Goal: Task Accomplishment & Management: Manage account settings

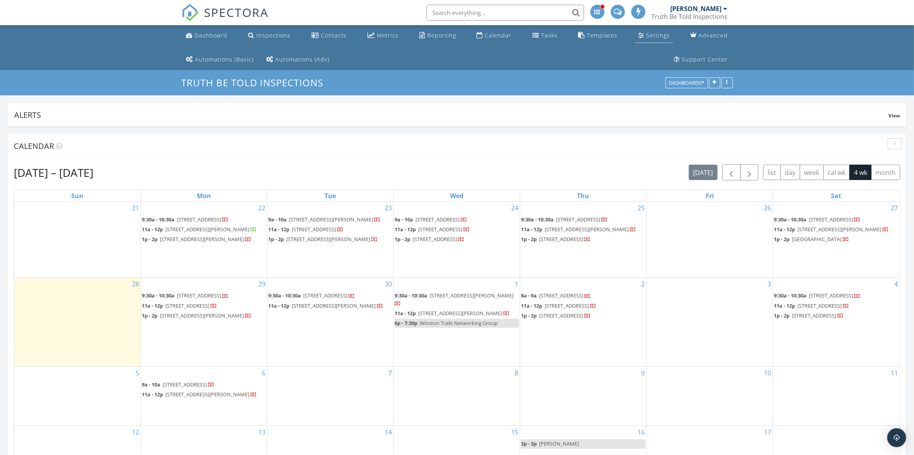
click at [646, 37] on div "Settings" at bounding box center [658, 35] width 24 height 7
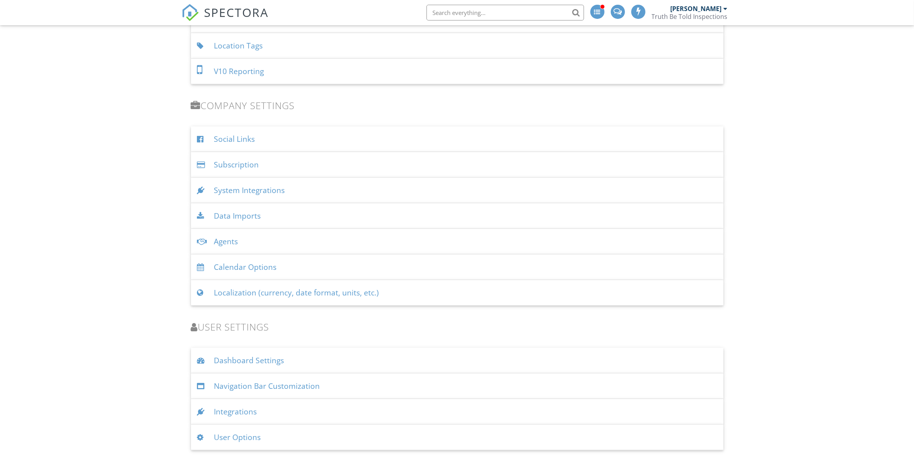
scroll to position [848, 0]
click at [275, 162] on div "Subscription" at bounding box center [457, 163] width 533 height 26
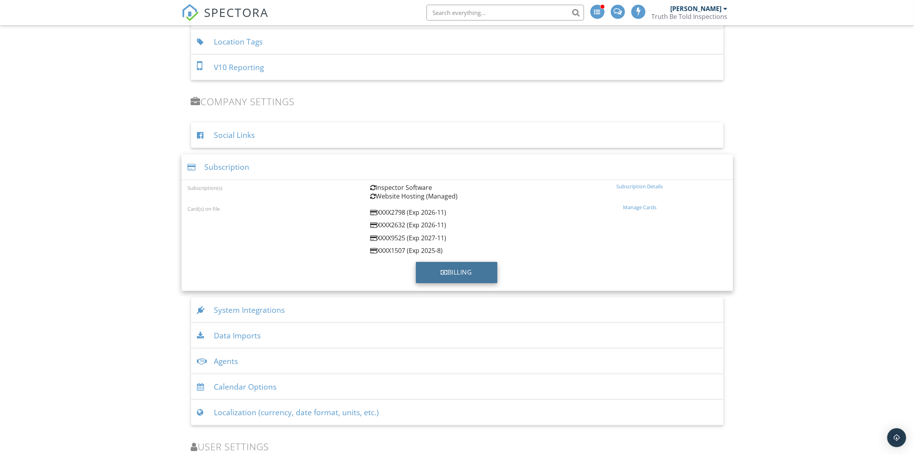
click at [455, 274] on div "Billing" at bounding box center [457, 272] width 82 height 21
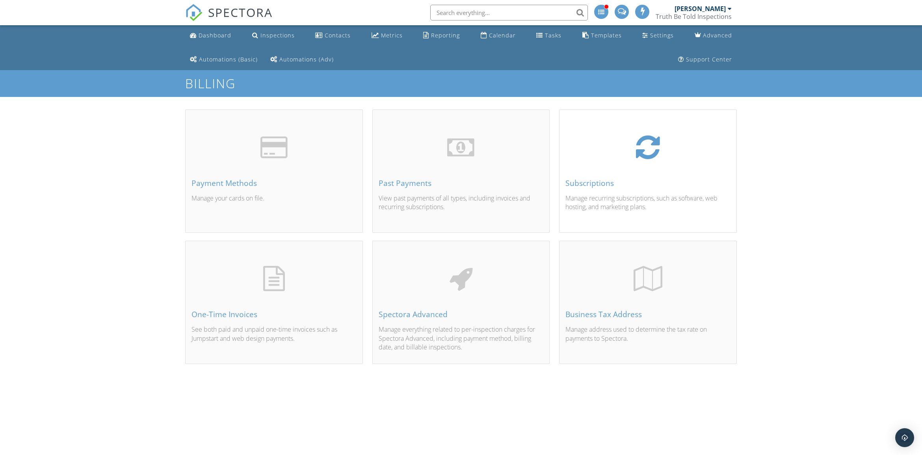
click at [611, 194] on p "Manage recurring subscriptions, such as software, web hosting, and marketing pl…" at bounding box center [647, 207] width 165 height 26
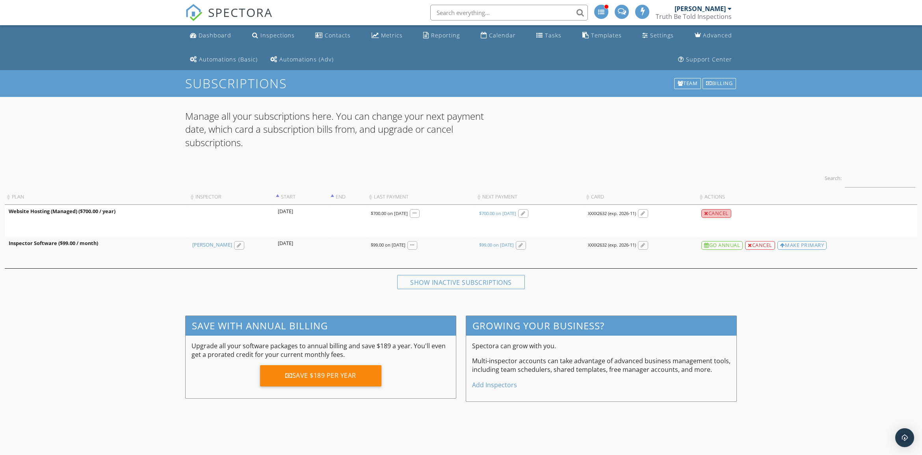
click at [707, 213] on div at bounding box center [706, 213] width 4 height 5
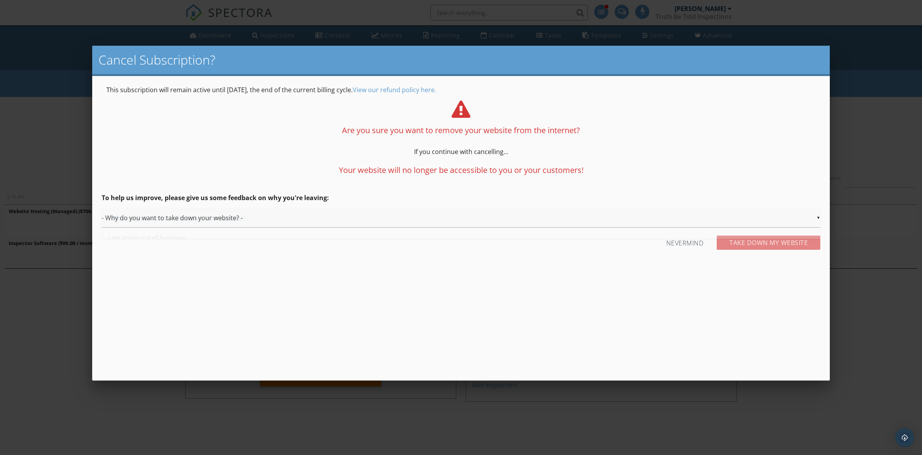
click at [186, 219] on div "▼ - Why do you want to take down your website? - - Why do you want to take down…" at bounding box center [461, 217] width 718 height 19
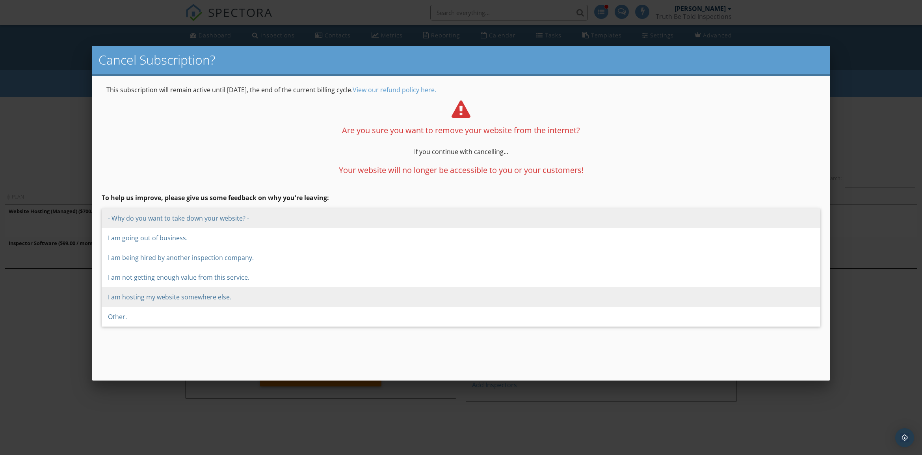
click at [219, 299] on span "I am hosting my website somewhere else." at bounding box center [461, 297] width 718 height 20
type input "I am hosting my website somewhere else."
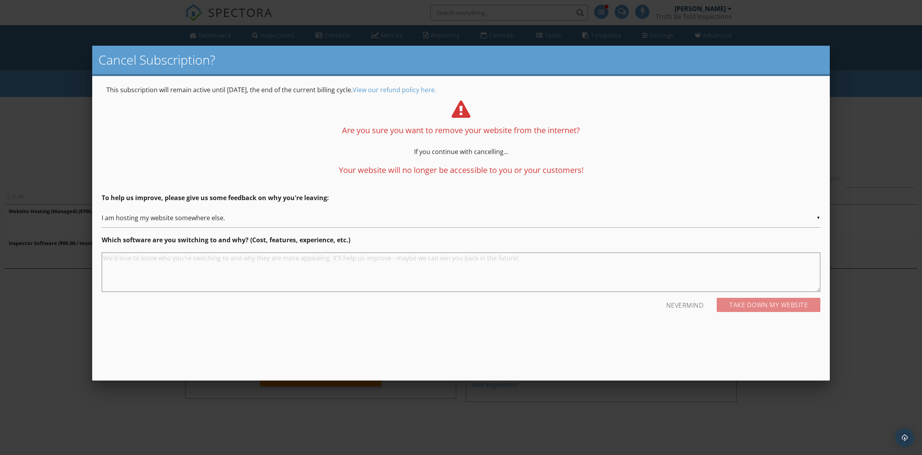
click at [309, 272] on textarea at bounding box center [461, 271] width 718 height 39
type textarea "not enough innovation in the choices. To Cookie cutter of templates."
click at [767, 306] on input "Take Down my Website" at bounding box center [769, 305] width 104 height 14
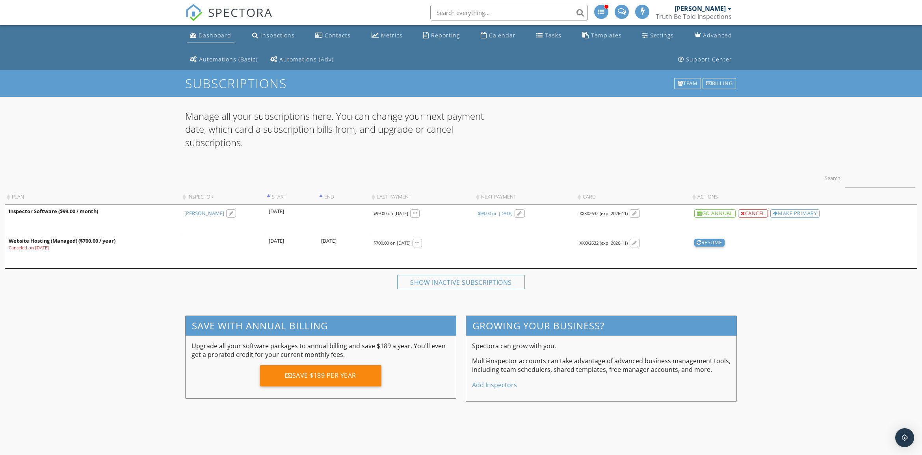
click at [207, 35] on div "Dashboard" at bounding box center [215, 35] width 33 height 7
